Goal: Task Accomplishment & Management: Manage account settings

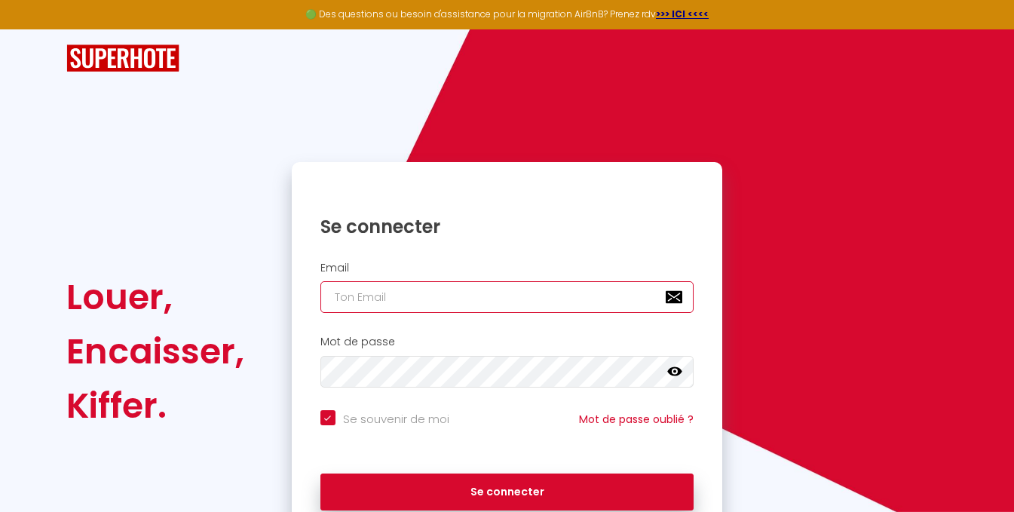
click at [500, 302] on input "email" at bounding box center [507, 297] width 374 height 32
type input "bedandservices@gmail.com"
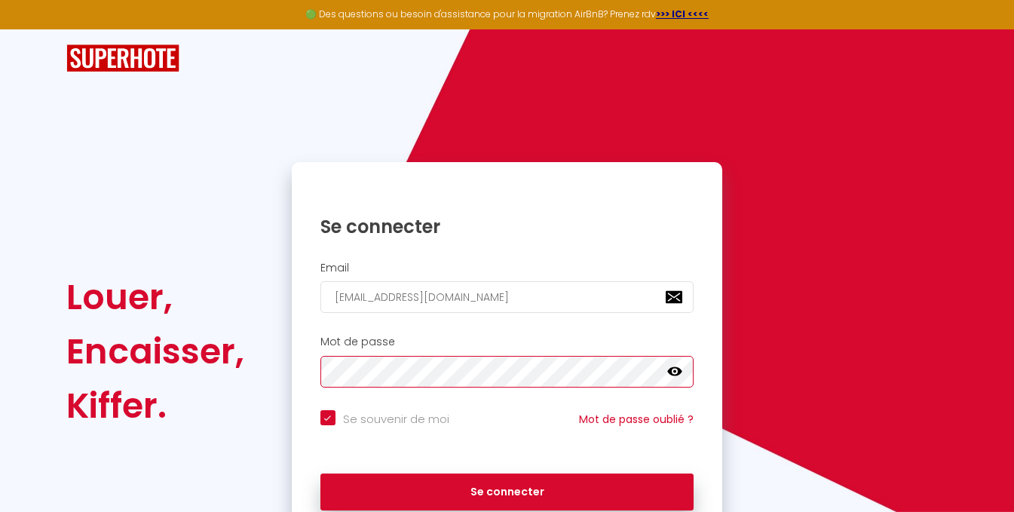
click at [320, 473] on button "Se connecter" at bounding box center [507, 492] width 374 height 38
checkbox input "true"
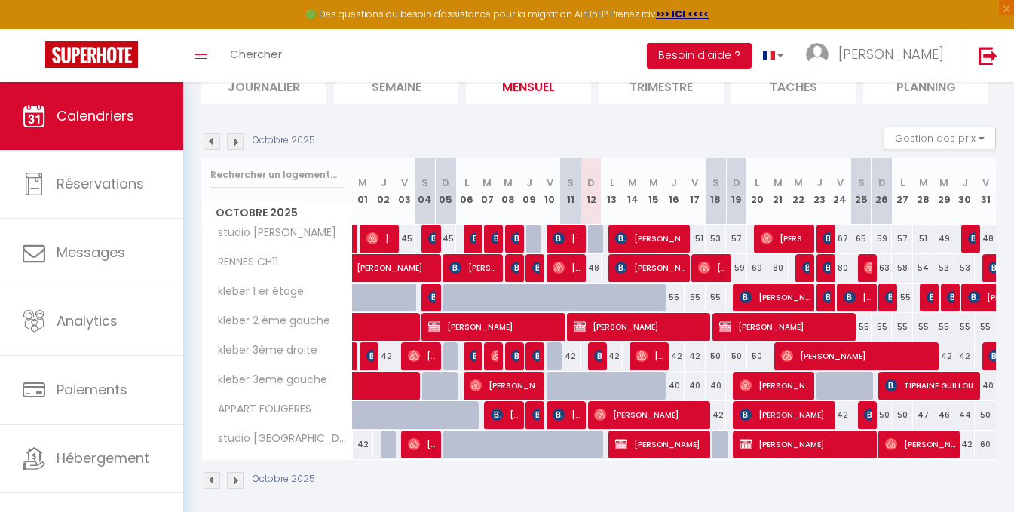
scroll to position [130, 0]
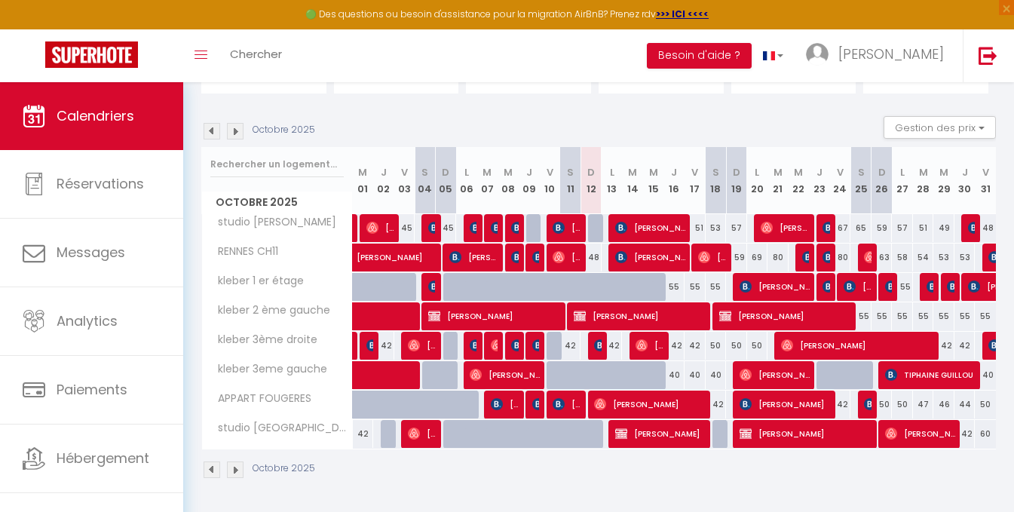
click at [237, 475] on img at bounding box center [235, 469] width 17 height 17
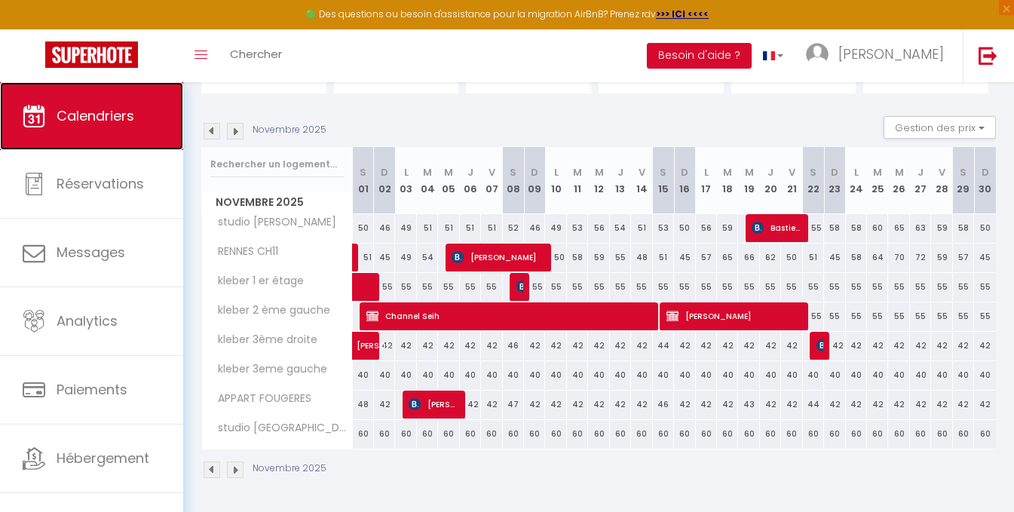
click at [68, 117] on span "Calendriers" at bounding box center [96, 115] width 78 height 19
click at [516, 283] on img at bounding box center [522, 286] width 12 height 12
select select "OK"
select select "KO"
select select "0"
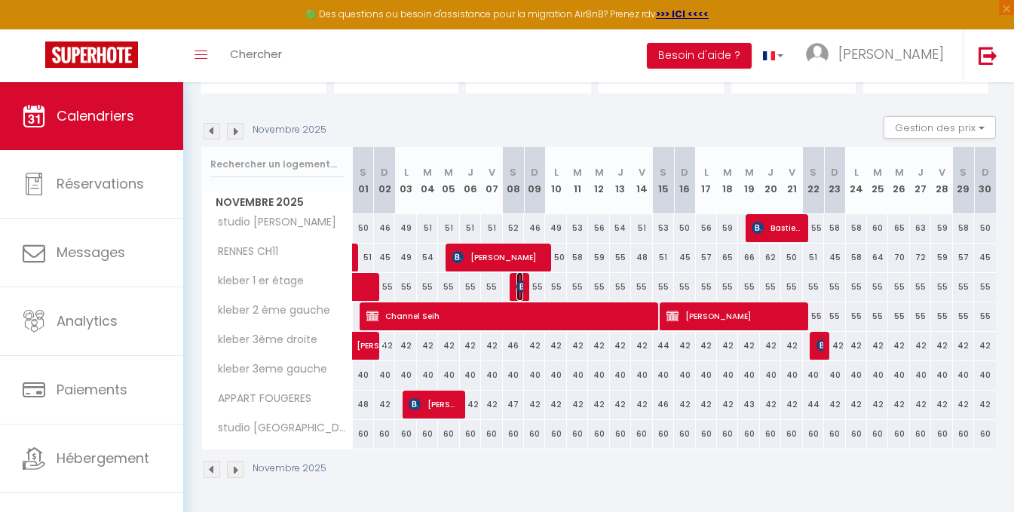
select select "0"
select select "1"
select select
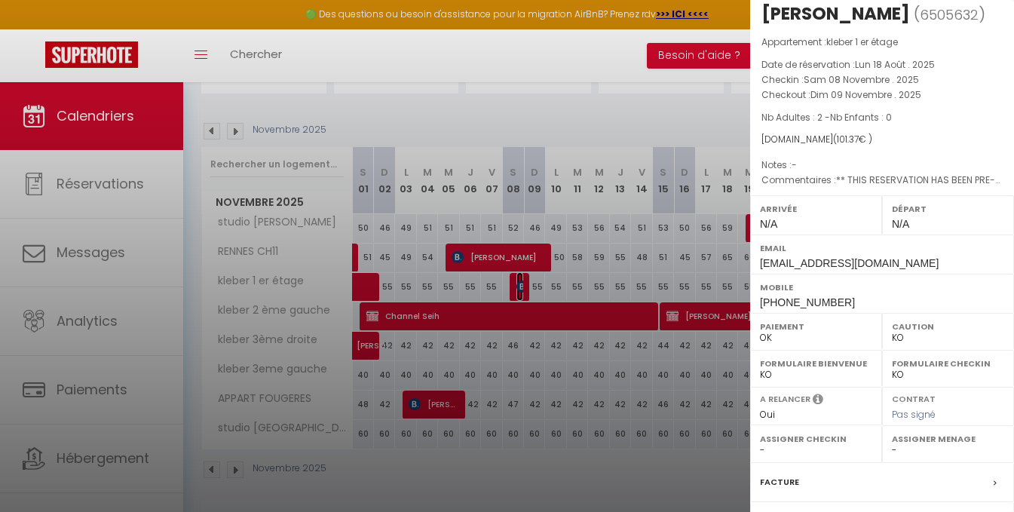
scroll to position [0, 0]
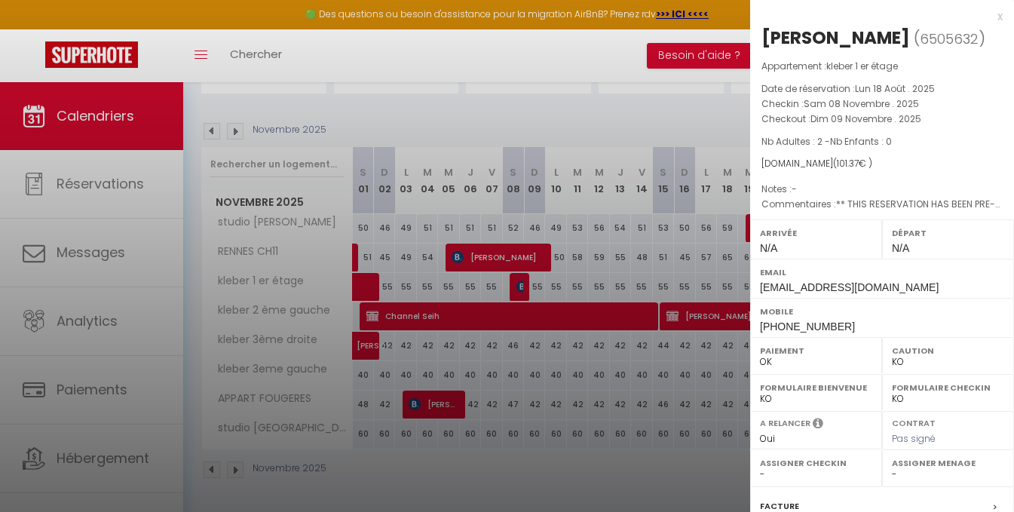
click at [989, 18] on div "x" at bounding box center [876, 17] width 253 height 18
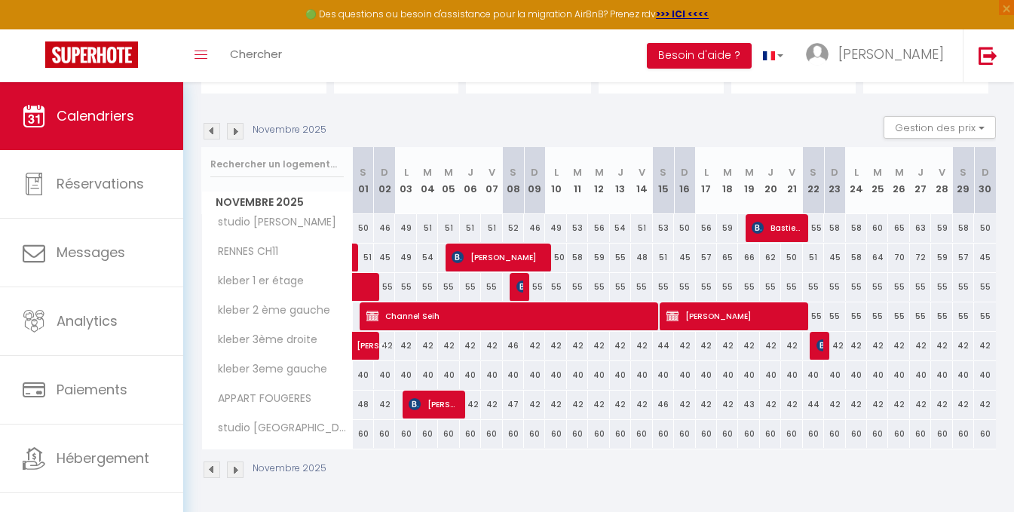
click at [210, 465] on img at bounding box center [212, 469] width 17 height 17
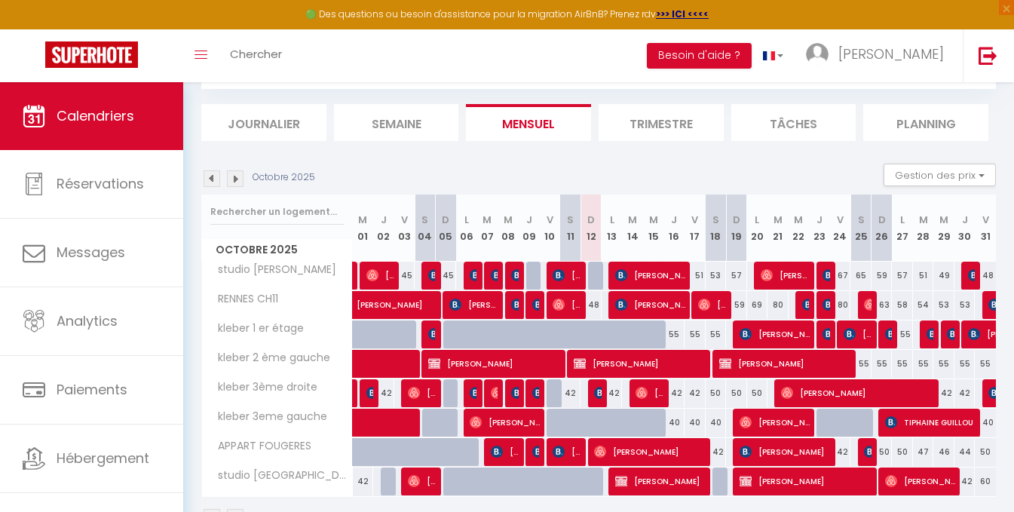
scroll to position [130, 0]
